Goal: Information Seeking & Learning: Learn about a topic

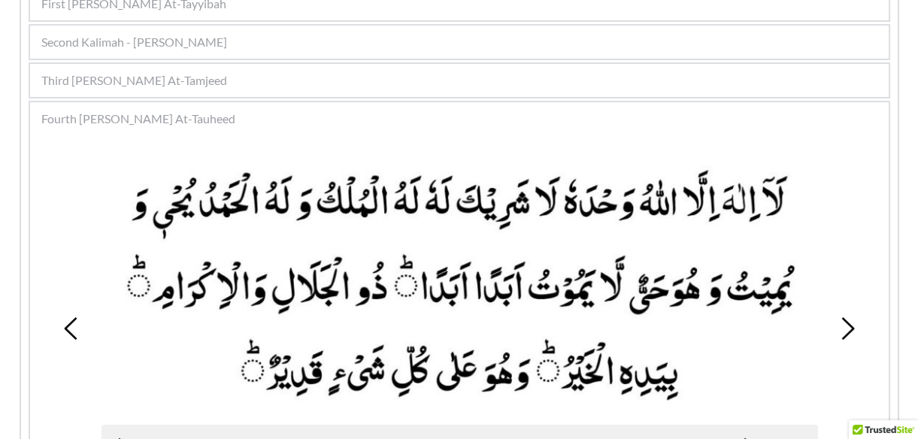
scroll to position [376, 0]
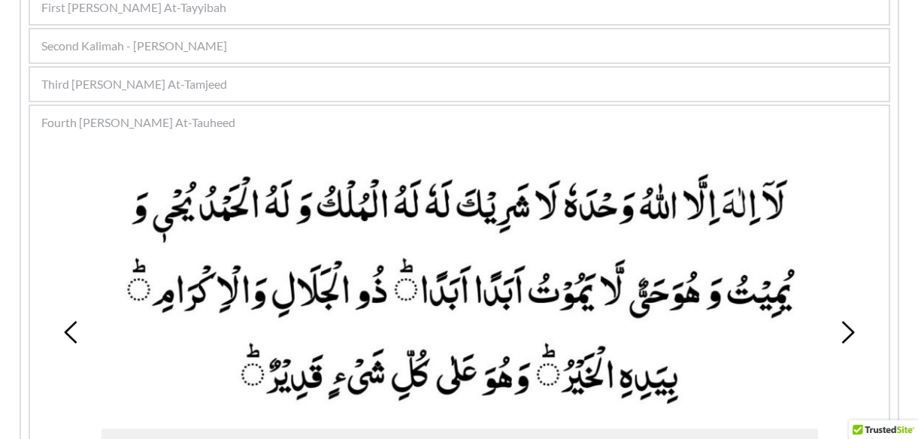
click at [846, 323] on use at bounding box center [847, 332] width 13 height 23
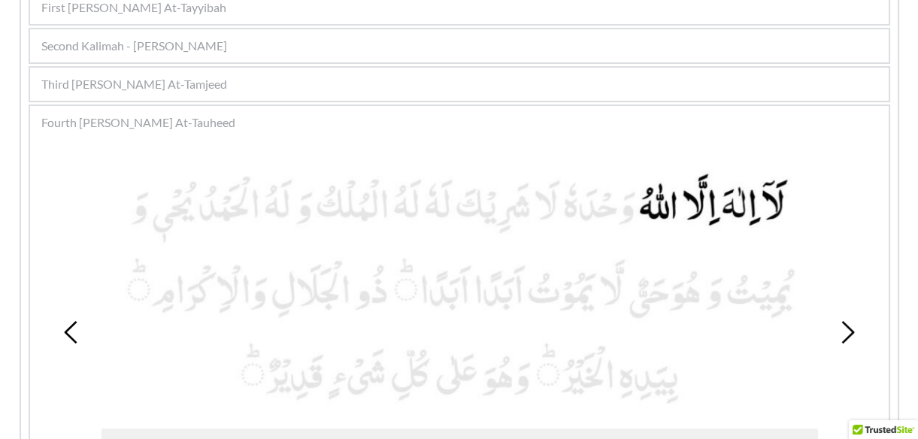
click at [846, 323] on use at bounding box center [847, 332] width 13 height 23
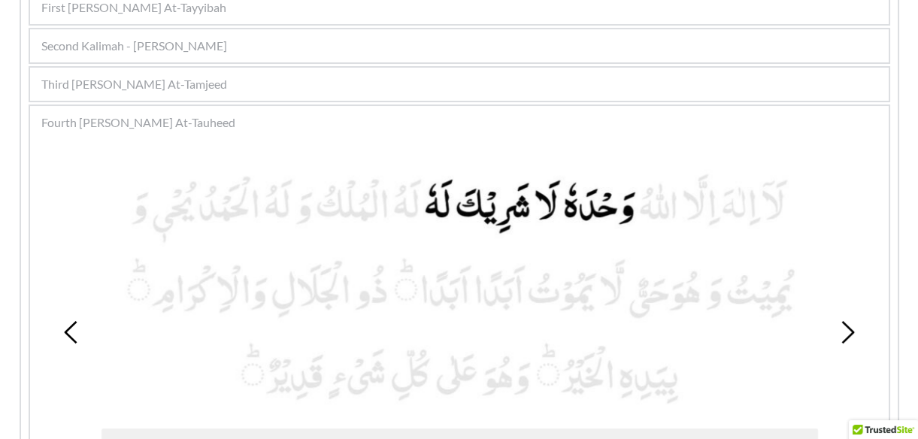
click at [846, 323] on use at bounding box center [847, 332] width 13 height 23
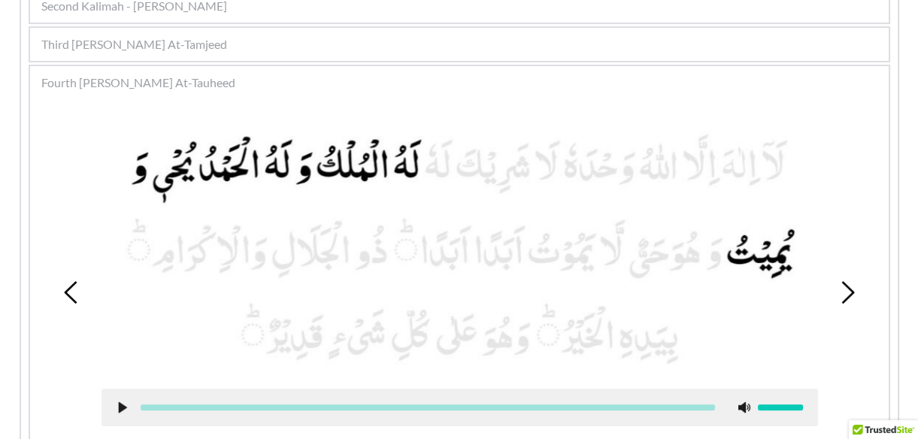
scroll to position [422, 0]
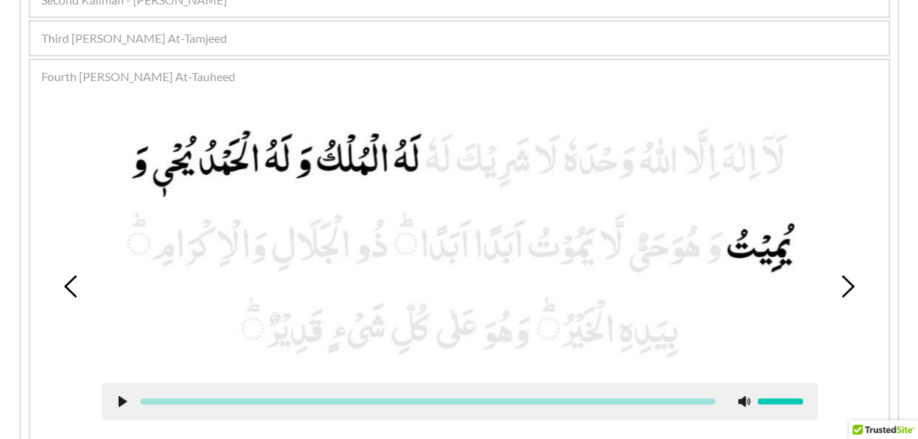
click at [120, 401] on use at bounding box center [122, 401] width 8 height 11
click at [117, 401] on icon at bounding box center [123, 401] width 12 height 12
click at [851, 277] on icon at bounding box center [847, 286] width 23 height 23
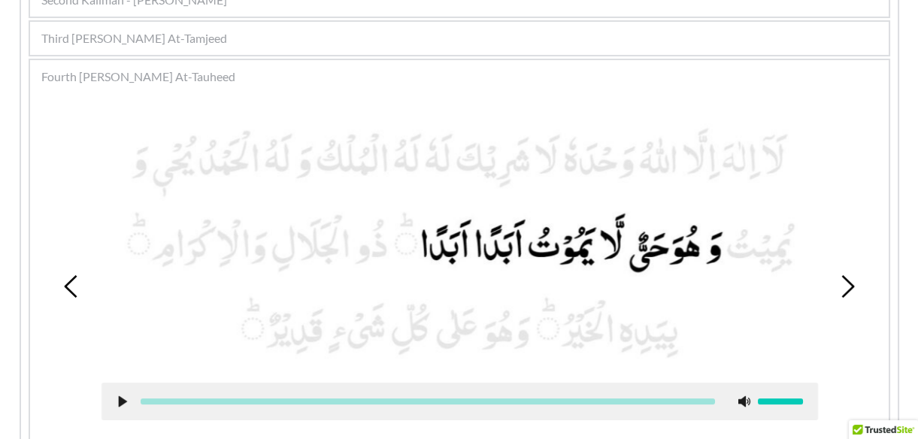
click at [117, 396] on icon at bounding box center [123, 401] width 12 height 12
click at [120, 404] on icon at bounding box center [123, 401] width 12 height 12
click at [846, 288] on icon at bounding box center [847, 286] width 23 height 23
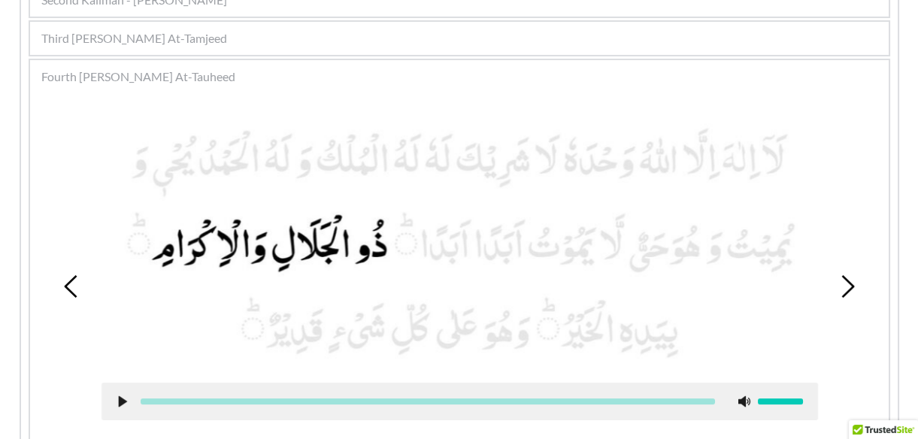
click at [126, 398] on icon at bounding box center [123, 401] width 12 height 12
click at [126, 398] on use at bounding box center [122, 401] width 10 height 11
click at [126, 398] on icon at bounding box center [123, 401] width 12 height 12
click at [126, 398] on use at bounding box center [122, 401] width 10 height 11
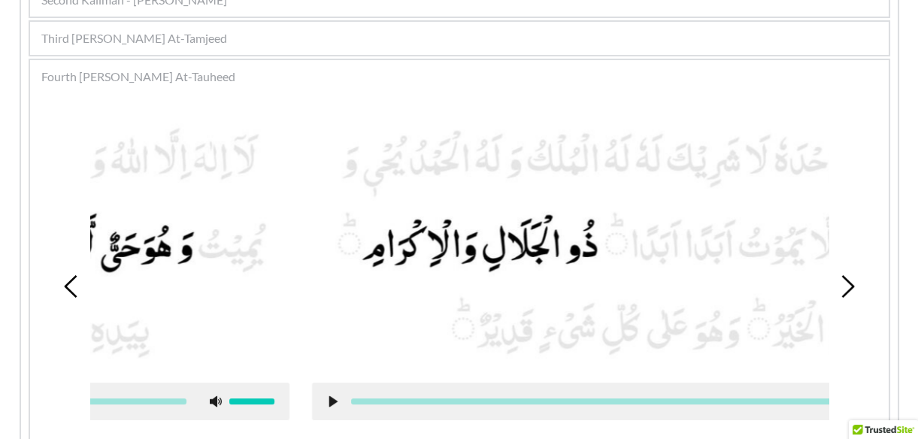
drag, startPoint x: 387, startPoint y: 247, endPoint x: 598, endPoint y: 295, distance: 215.8
click at [598, 295] on picture at bounding box center [670, 243] width 716 height 250
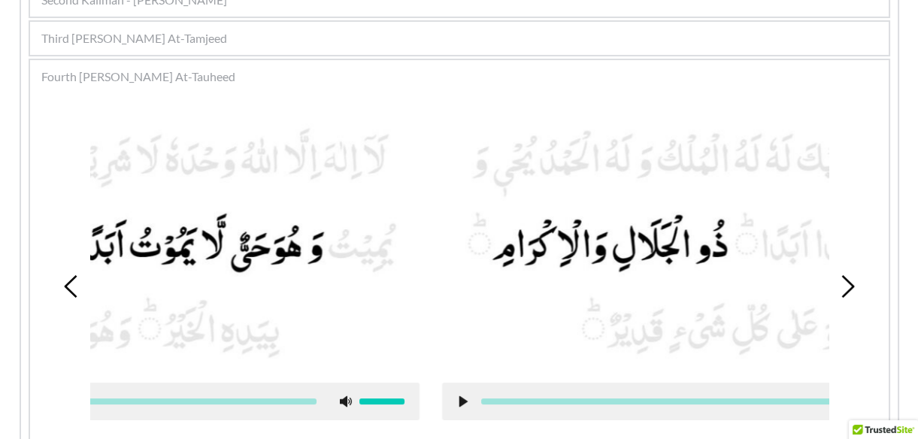
drag, startPoint x: 601, startPoint y: 270, endPoint x: 89, endPoint y: 263, distance: 512.8
click at [89, 263] on div "1 2 3 4 5 6 7 8" at bounding box center [460, 286] width 844 height 374
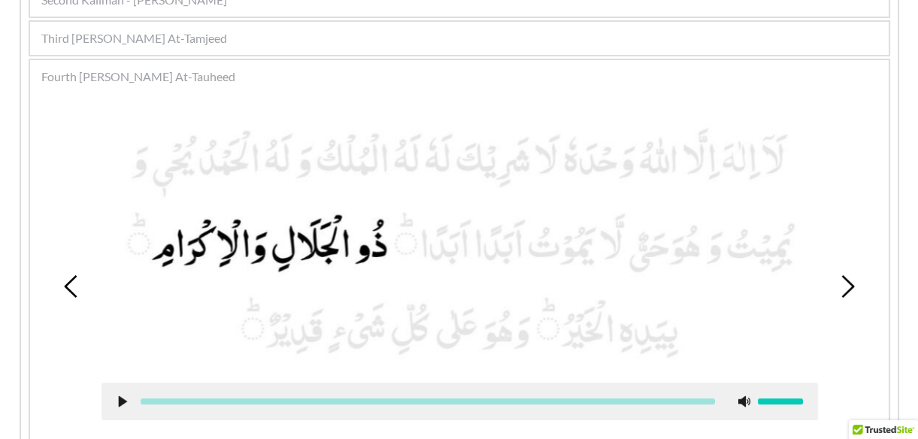
drag, startPoint x: 522, startPoint y: 279, endPoint x: 142, endPoint y: 215, distance: 385.7
click at [142, 215] on picture at bounding box center [459, 243] width 716 height 250
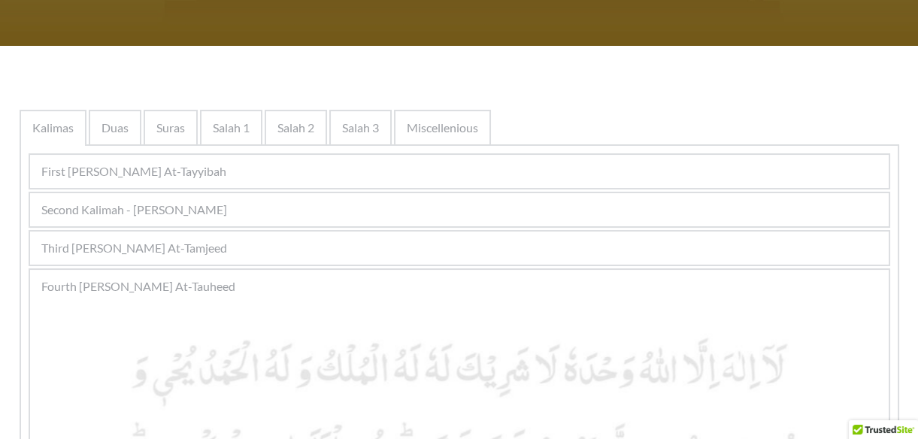
scroll to position [217, 0]
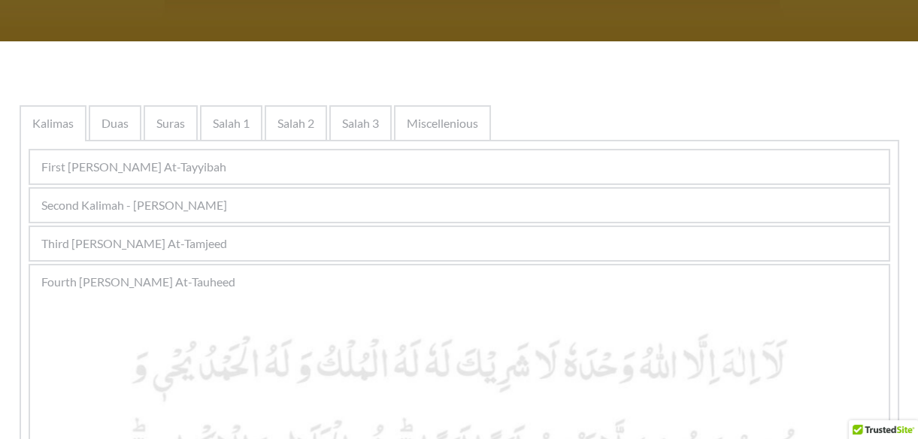
click at [344, 199] on div "Second Kalimah - [PERSON_NAME]" at bounding box center [459, 205] width 859 height 33
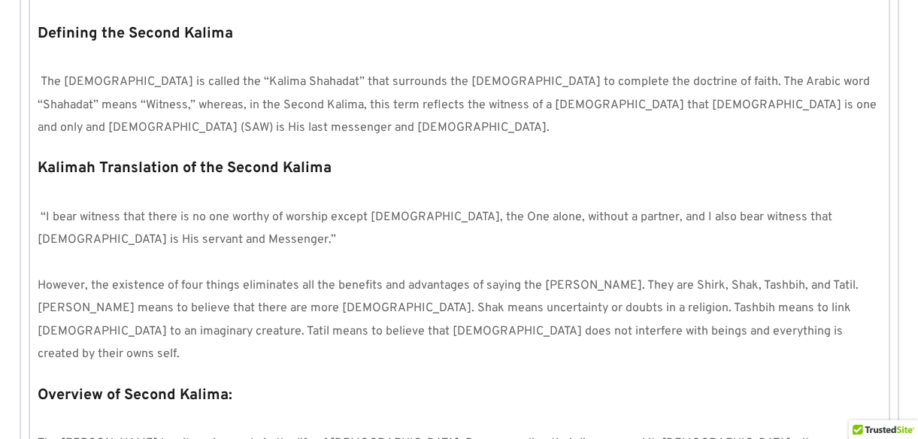
scroll to position [763, 0]
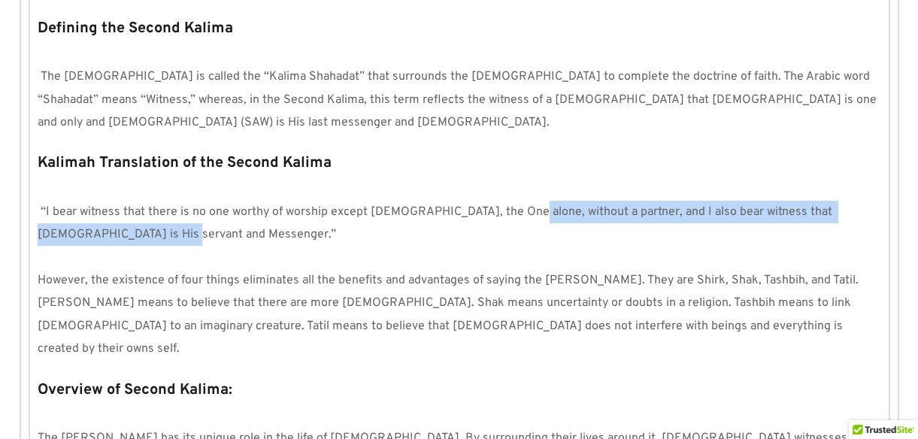
drag, startPoint x: 511, startPoint y: 211, endPoint x: 498, endPoint y: 226, distance: 20.2
click at [498, 226] on p "“I bear witness that there is no one worthy of worship except [DEMOGRAPHIC_DATA…" at bounding box center [460, 224] width 844 height 46
click at [474, 208] on span "“I bear witness that there is no one worthy of worship except [DEMOGRAPHIC_DATA…" at bounding box center [437, 223] width 798 height 38
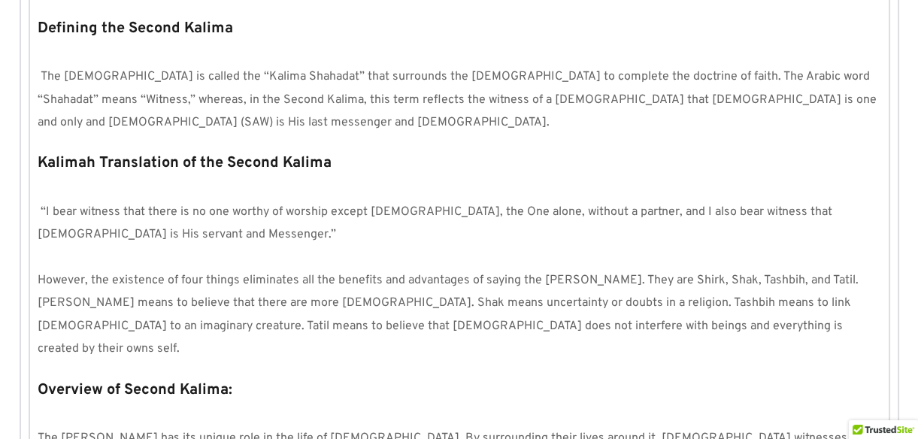
click at [574, 161] on p "Kalimah Translation of the Second Kalima" at bounding box center [460, 163] width 844 height 29
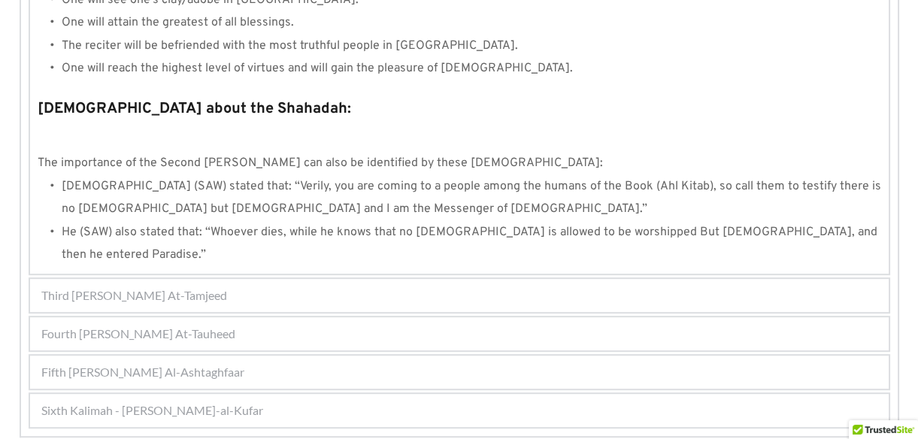
scroll to position [1652, 0]
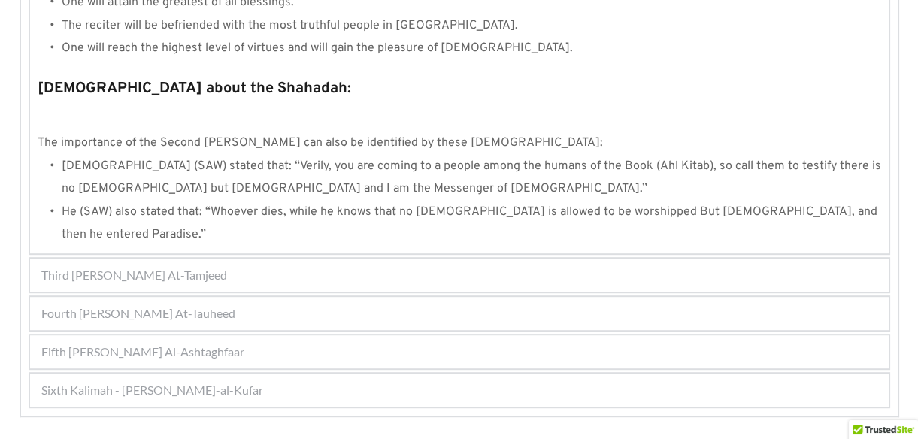
click at [423, 257] on div "Third [PERSON_NAME] At-Tamjeed 1 2 3 4 5 6 Kalimah At-Tamjeed means "The Words …" at bounding box center [460, 275] width 862 height 36
click at [427, 297] on div "Fourth [PERSON_NAME] At-Tauheed" at bounding box center [459, 313] width 859 height 33
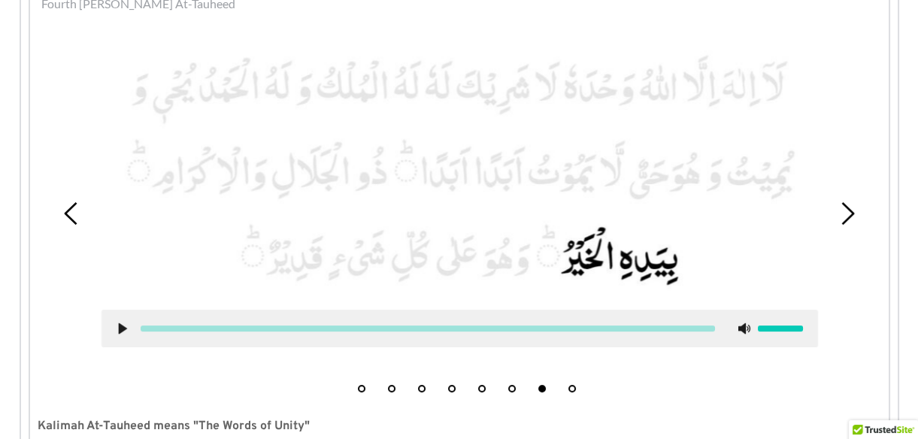
scroll to position [479, 0]
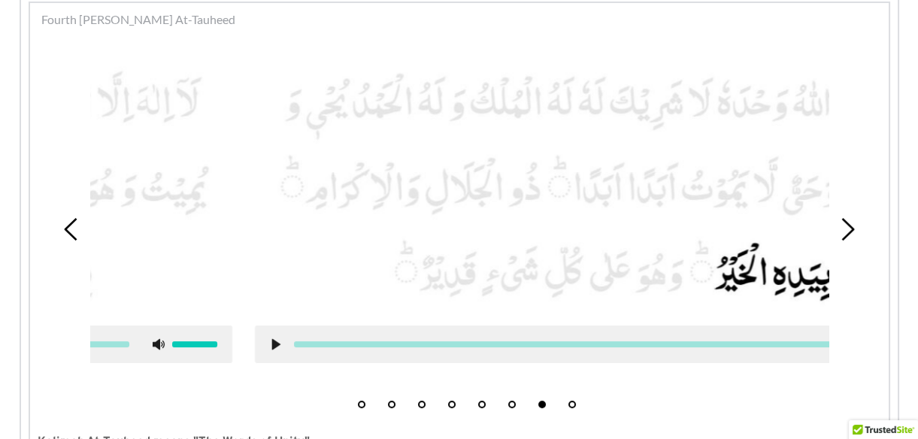
drag, startPoint x: 541, startPoint y: 190, endPoint x: 819, endPoint y: 192, distance: 278.9
click at [819, 192] on picture at bounding box center [613, 186] width 716 height 250
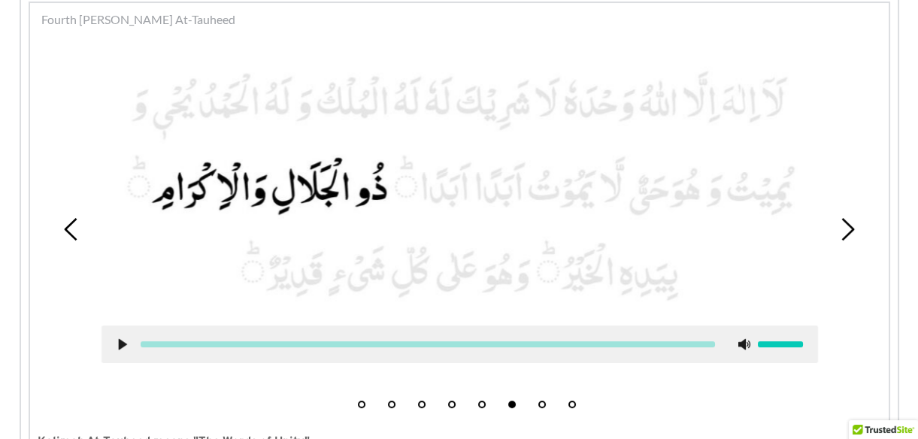
drag, startPoint x: 498, startPoint y: 186, endPoint x: 833, endPoint y: 141, distance: 337.6
click at [833, 141] on div "1 2 3 4 5 6 7 8" at bounding box center [460, 229] width 844 height 374
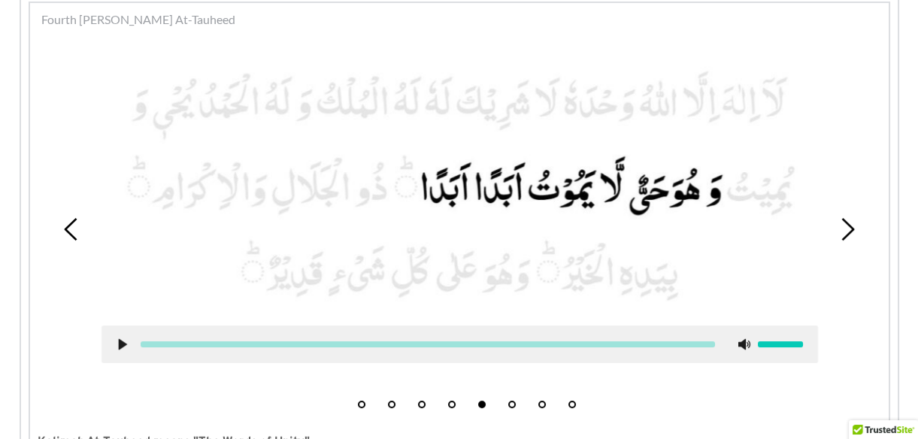
drag, startPoint x: 416, startPoint y: 162, endPoint x: 689, endPoint y: 145, distance: 272.6
click at [689, 145] on picture at bounding box center [459, 186] width 716 height 250
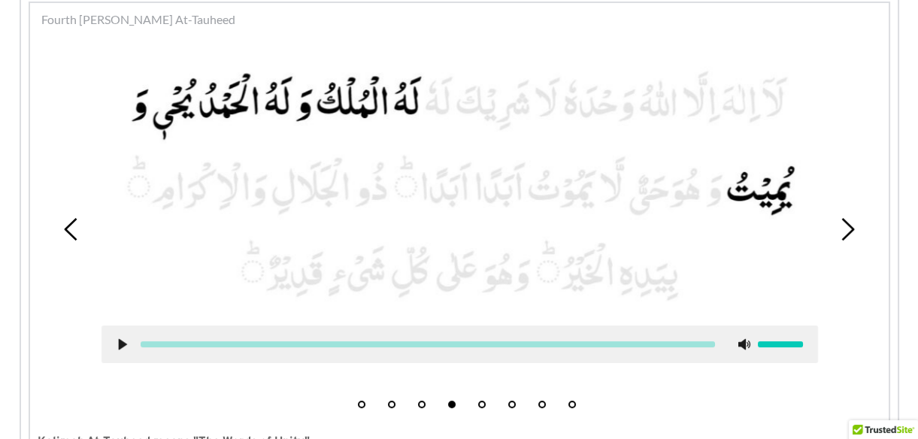
drag, startPoint x: 519, startPoint y: 158, endPoint x: 714, endPoint y: 187, distance: 197.7
click at [714, 187] on picture at bounding box center [459, 186] width 716 height 250
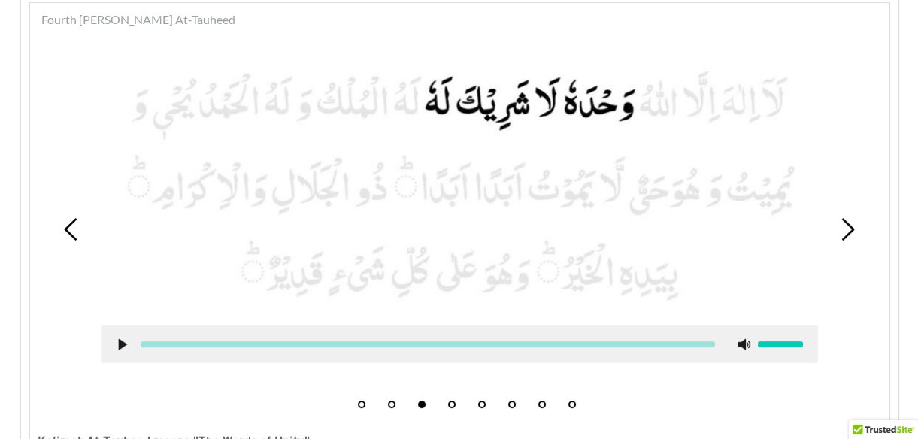
drag, startPoint x: 550, startPoint y: 182, endPoint x: 872, endPoint y: 225, distance: 325.4
click at [872, 225] on div "1 2 3 4 5 6 7 8" at bounding box center [460, 229] width 844 height 374
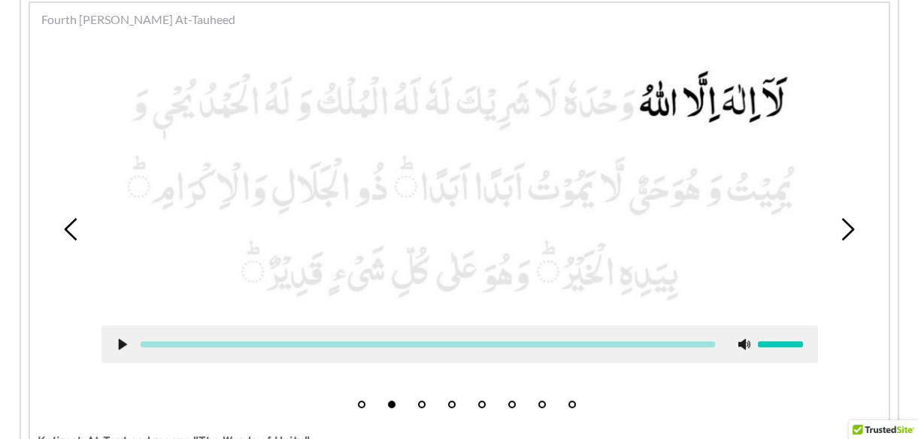
drag, startPoint x: 496, startPoint y: 211, endPoint x: 838, endPoint y: 241, distance: 343.3
click at [838, 241] on div "1 2 3 4 5 6 7 8" at bounding box center [460, 229] width 844 height 374
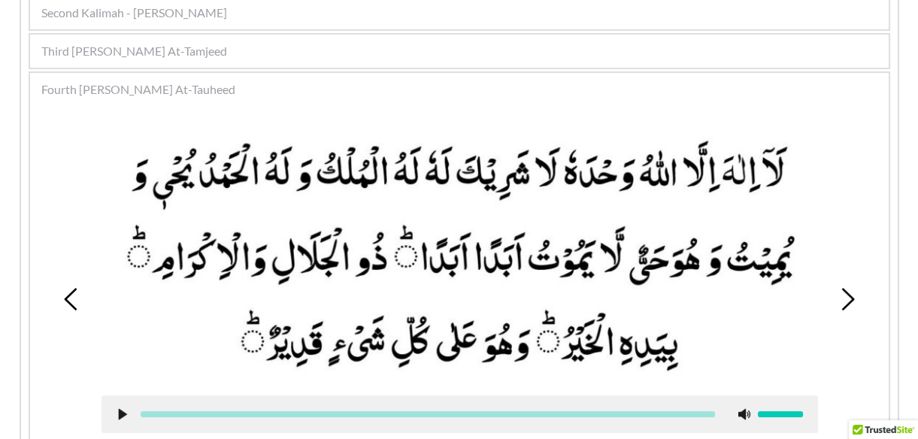
scroll to position [410, 0]
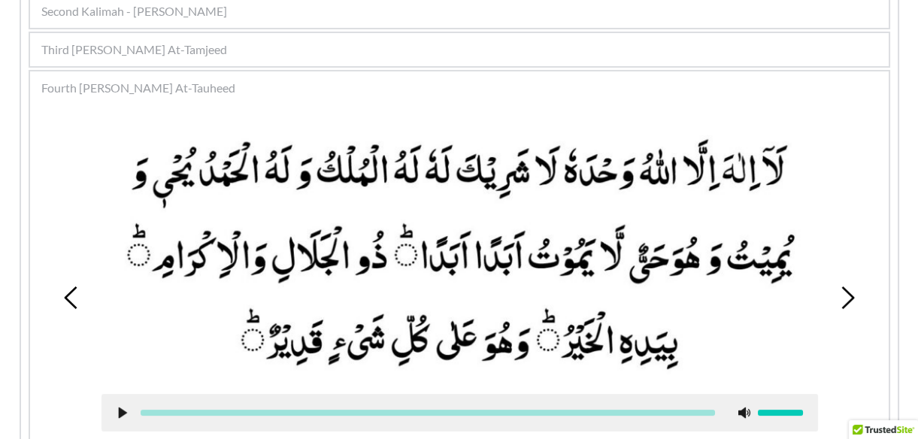
click at [845, 286] on use at bounding box center [847, 297] width 13 height 23
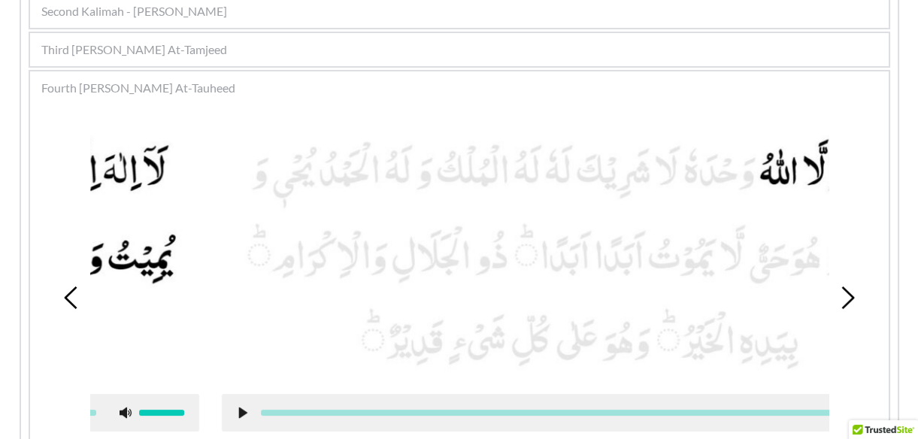
click at [845, 286] on use at bounding box center [847, 297] width 13 height 23
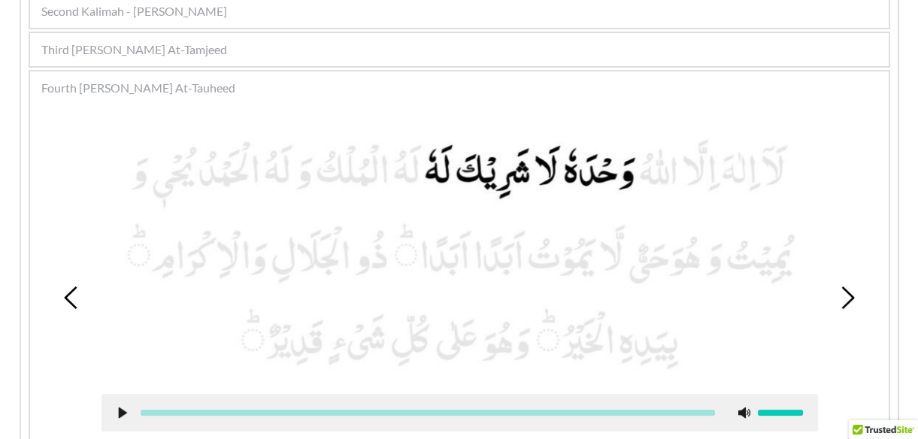
click at [845, 286] on use at bounding box center [847, 297] width 13 height 23
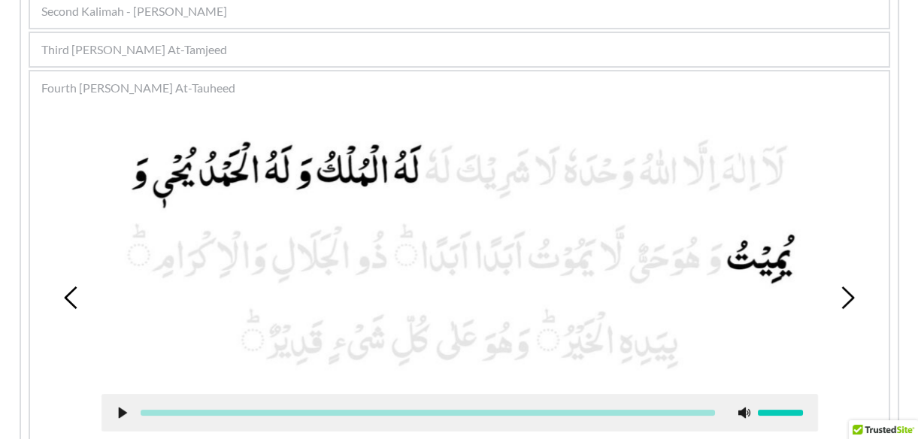
click at [845, 286] on use at bounding box center [847, 297] width 13 height 23
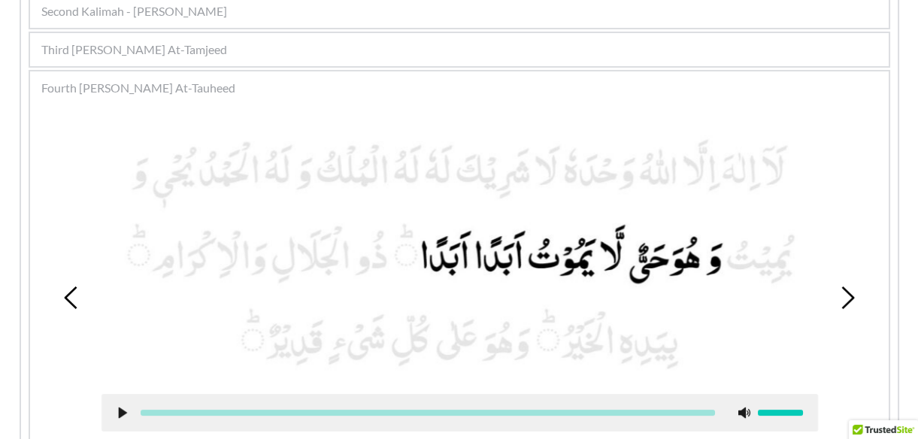
click at [845, 286] on use at bounding box center [847, 297] width 13 height 23
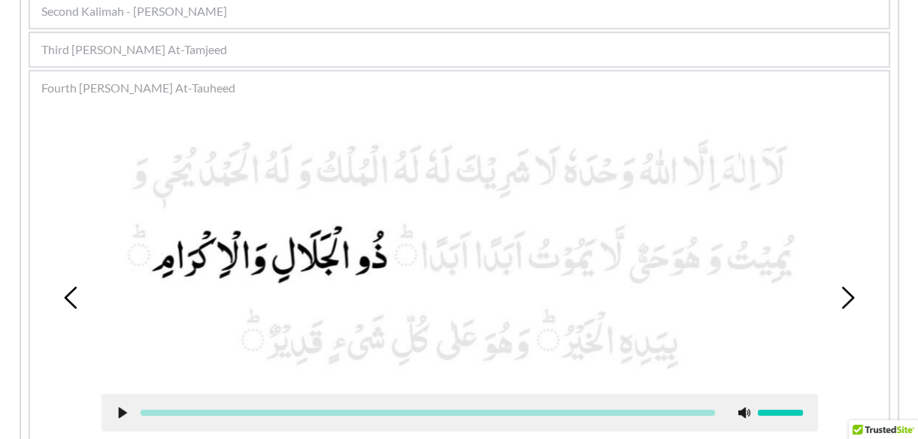
click at [845, 286] on use at bounding box center [847, 297] width 13 height 23
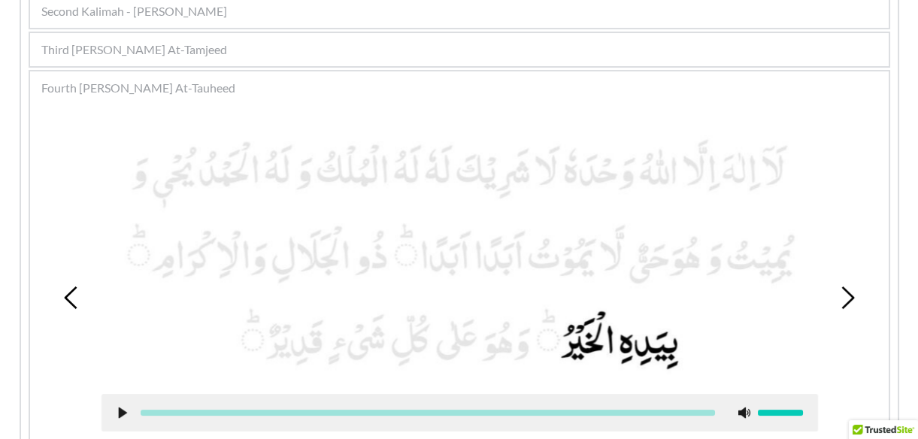
click at [845, 286] on use at bounding box center [847, 297] width 13 height 23
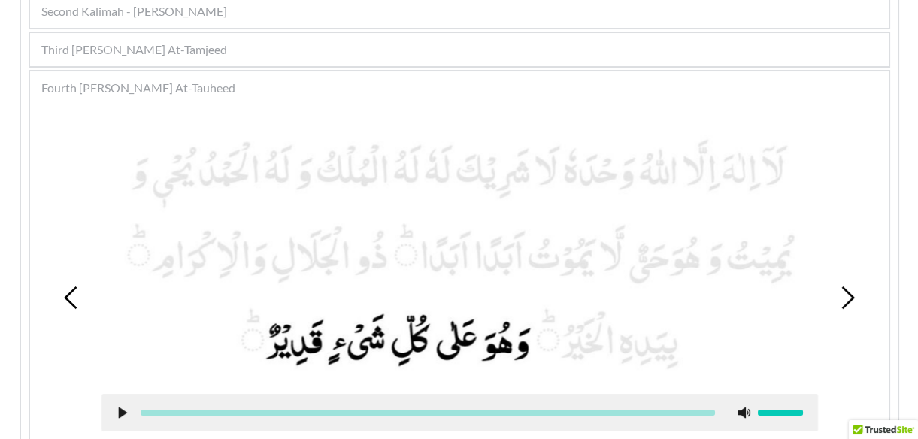
click at [814, 240] on picture at bounding box center [459, 254] width 716 height 250
click at [114, 415] on div at bounding box center [459, 413] width 716 height 38
click at [121, 412] on use at bounding box center [122, 412] width 8 height 11
click at [121, 407] on icon at bounding box center [123, 413] width 12 height 12
